Goal: Task Accomplishment & Management: Manage account settings

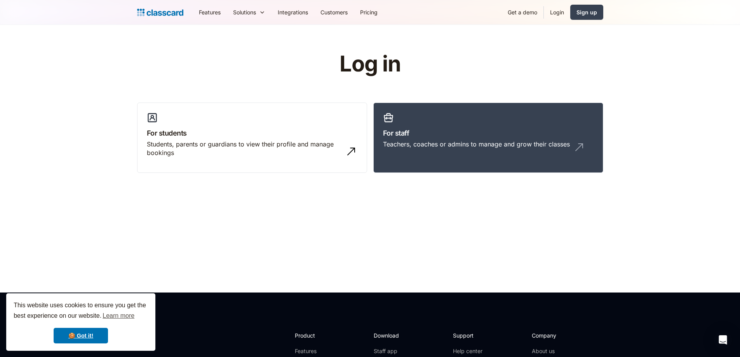
click at [567, 11] on link "Login" at bounding box center [557, 11] width 26 height 17
click at [561, 12] on link "Login" at bounding box center [557, 11] width 26 height 17
click at [450, 143] on div "Teachers, coaches or admins to manage and grow their classes" at bounding box center [476, 144] width 187 height 9
